Goal: Information Seeking & Learning: Learn about a topic

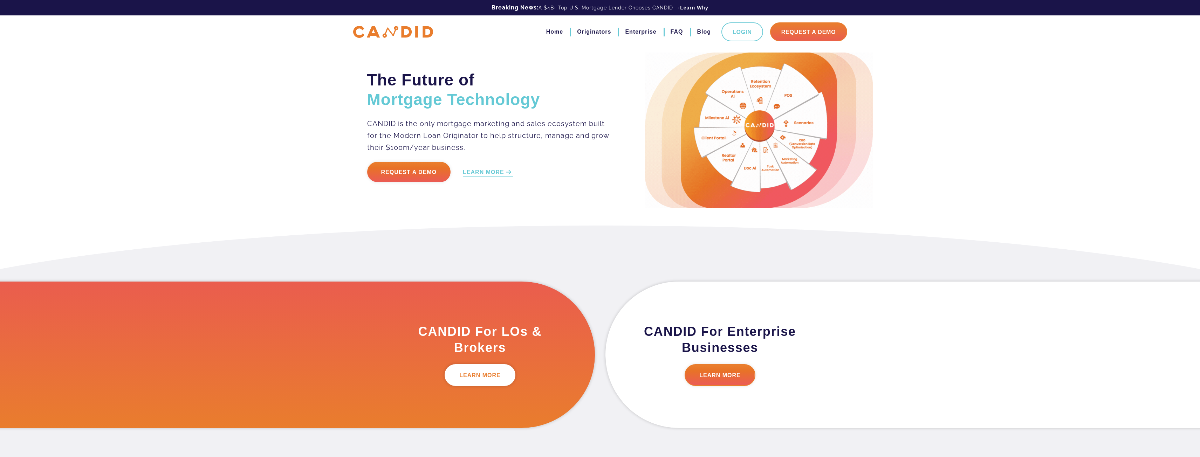
click at [484, 373] on link "LEARN MORE" at bounding box center [480, 375] width 71 height 22
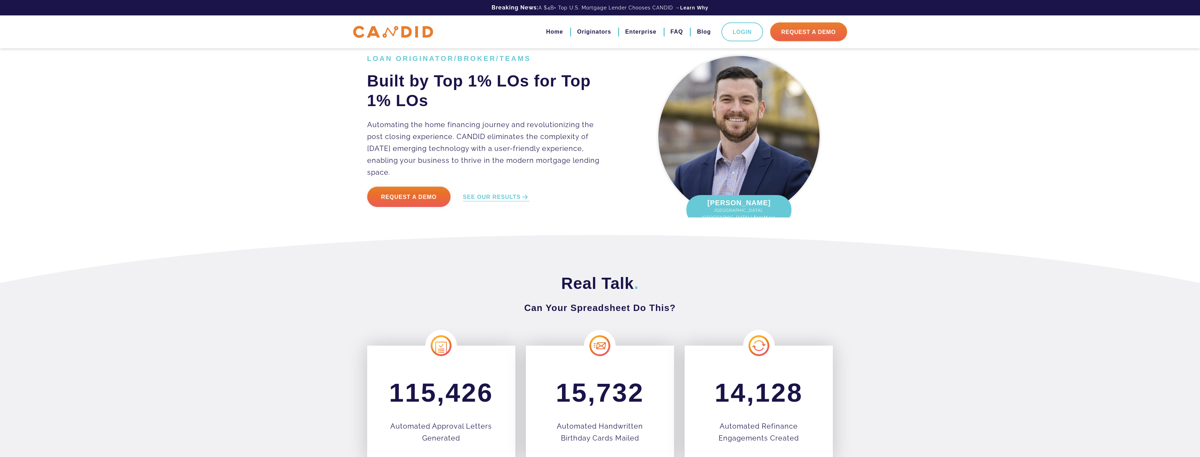
scroll to position [35, 0]
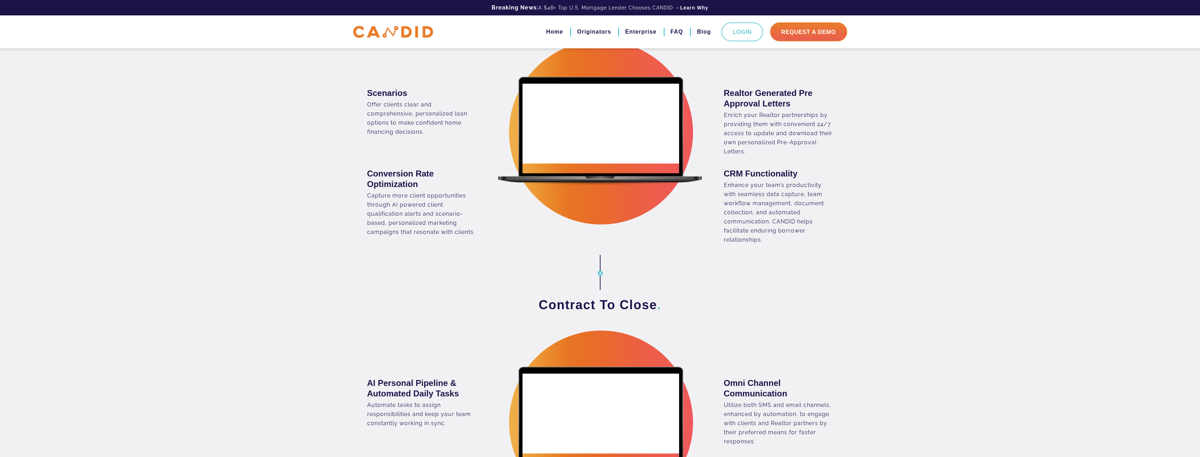
scroll to position [596, 0]
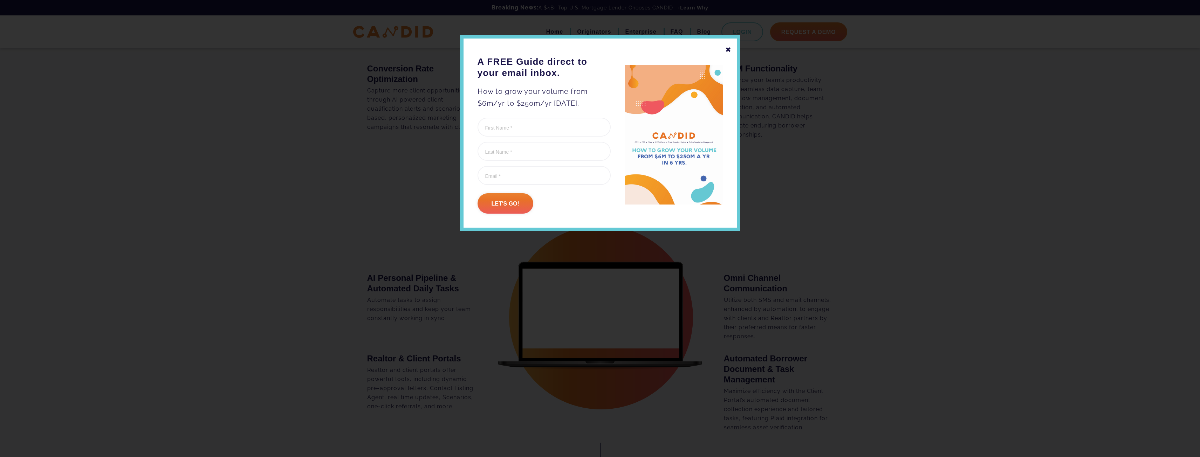
click at [729, 50] on div "✖" at bounding box center [728, 50] width 6 height 12
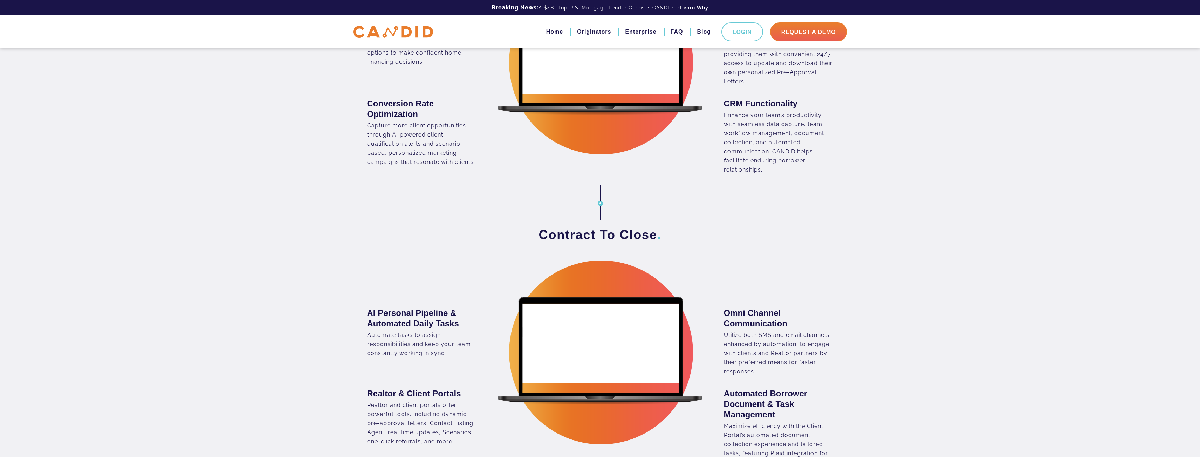
scroll to position [420, 0]
